Goal: Information Seeking & Learning: Learn about a topic

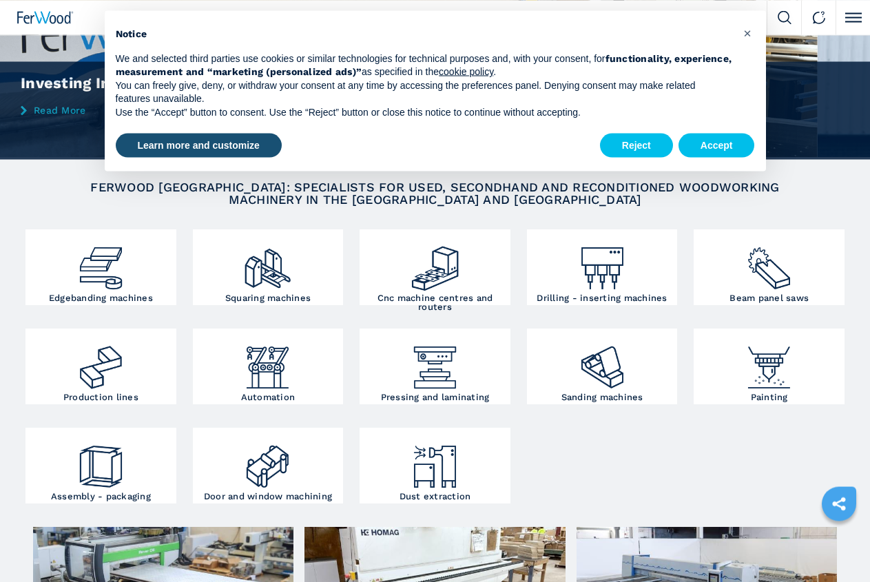
scroll to position [105, 0]
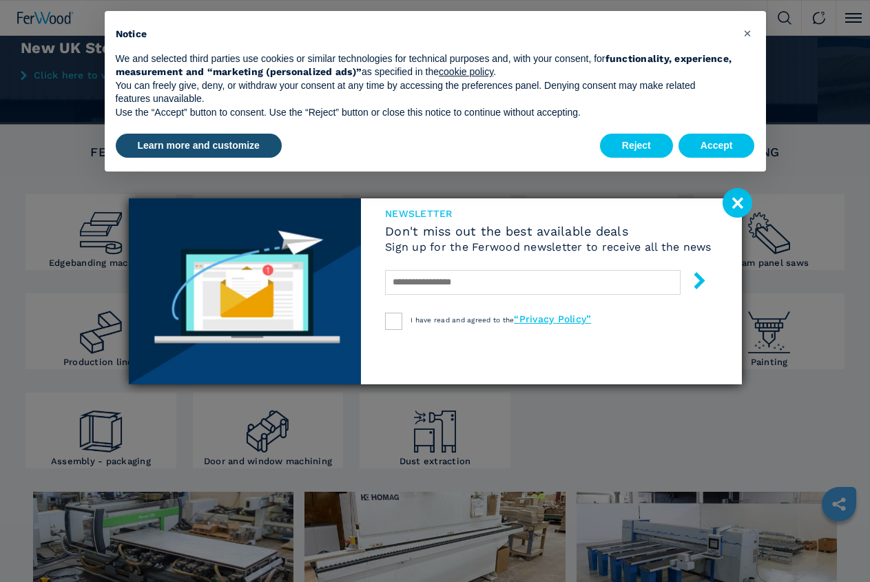
click at [739, 198] on image at bounding box center [737, 203] width 30 height 30
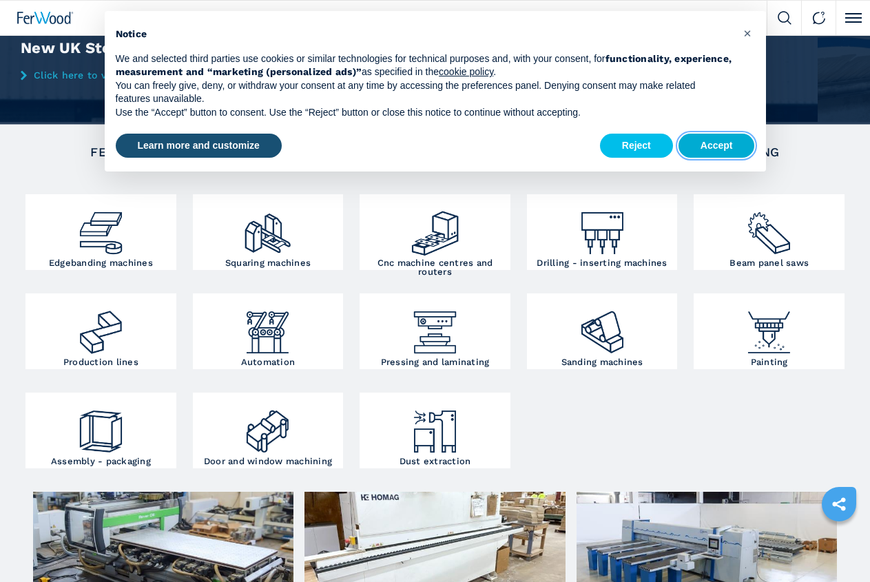
click at [713, 145] on button "Accept" at bounding box center [716, 146] width 76 height 25
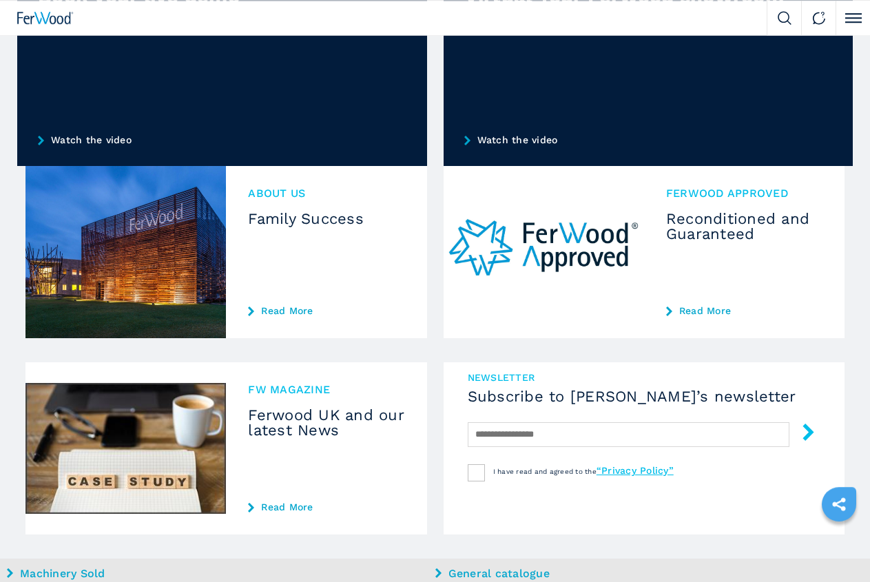
scroll to position [1159, 0]
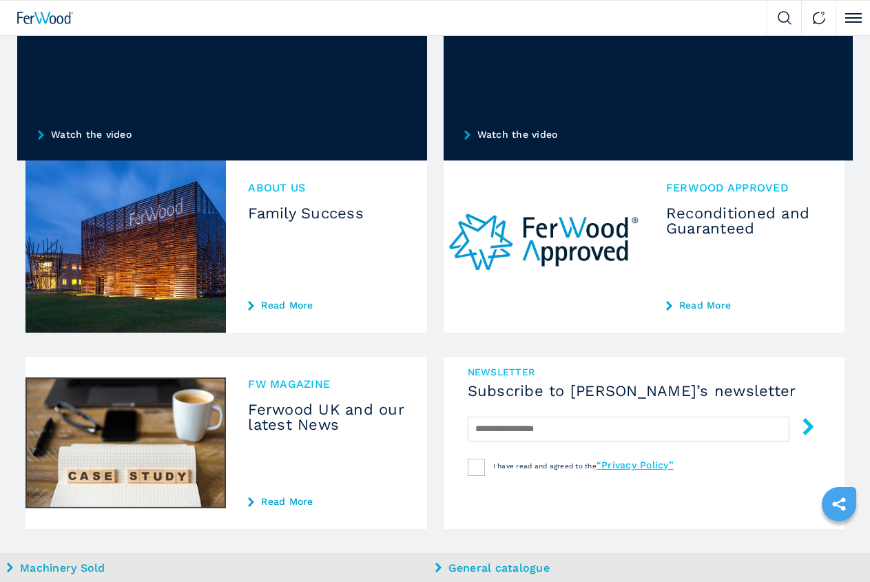
click at [435, 560] on link "General catalogue" at bounding box center [647, 568] width 425 height 16
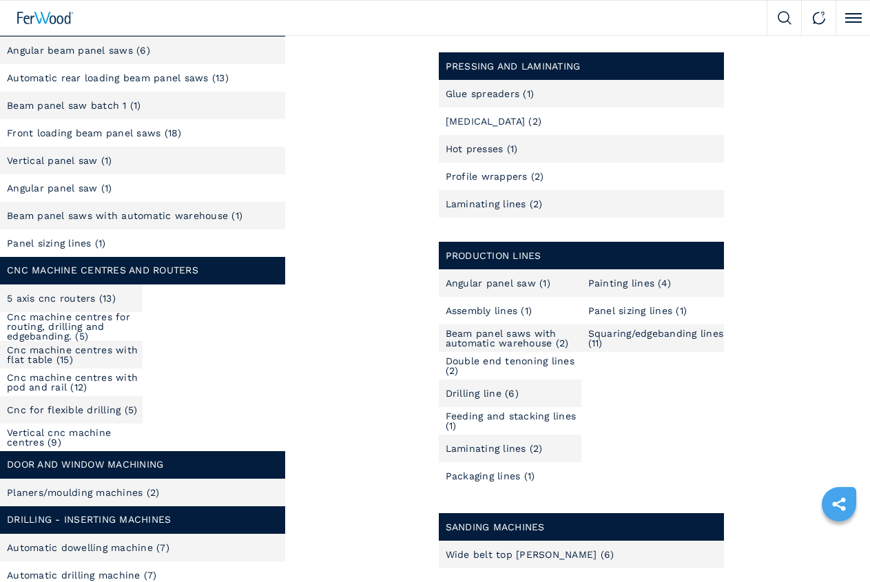
scroll to position [503, 0]
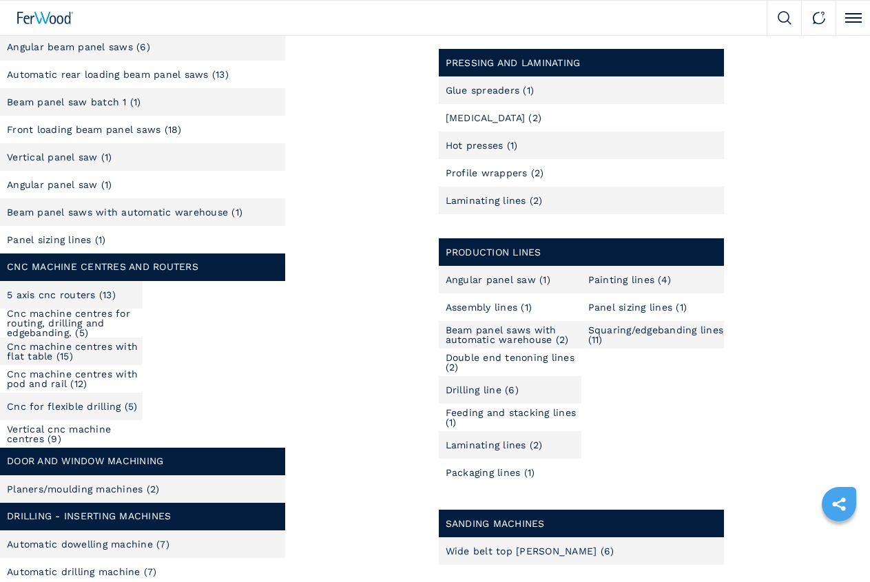
click at [101, 494] on link "Planers/moulding machines (2)" at bounding box center [83, 489] width 152 height 10
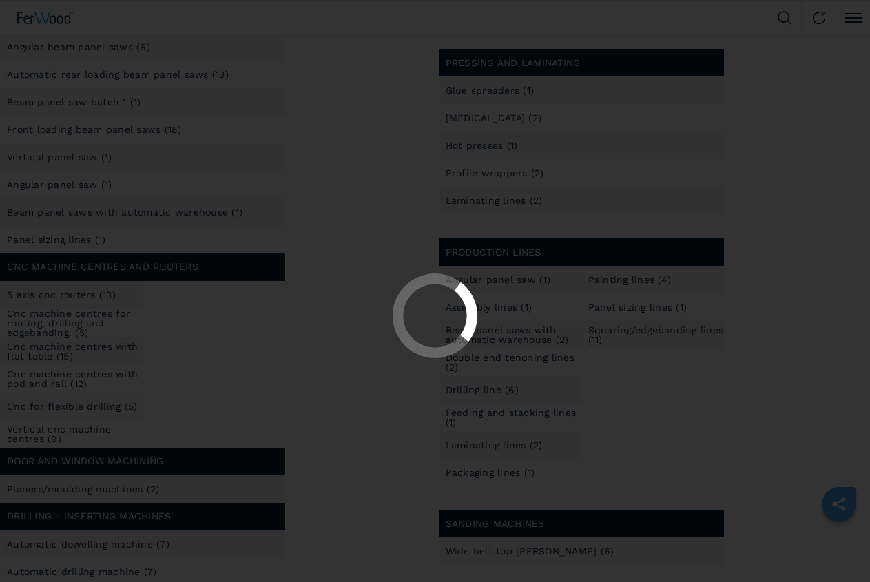
scroll to position [0, 0]
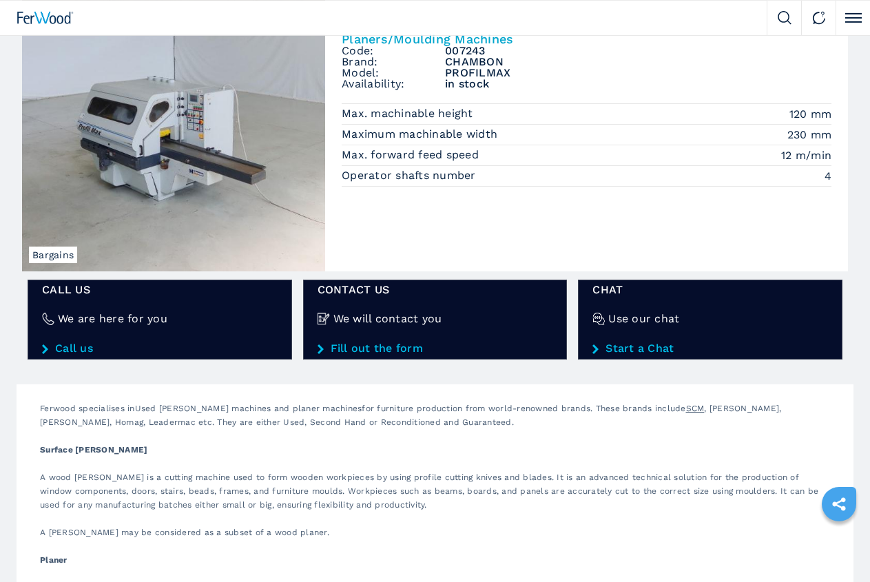
scroll to position [375, 0]
